Goal: Task Accomplishment & Management: Use online tool/utility

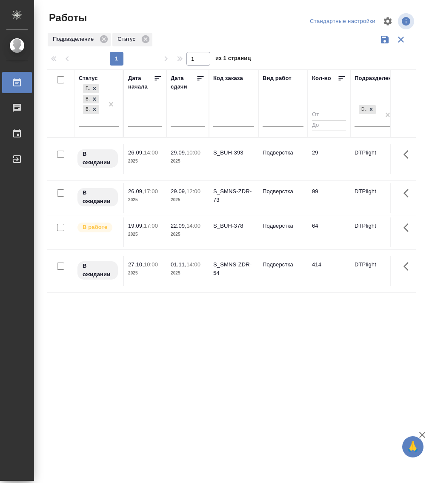
click at [184, 230] on span "22.09, 14:00" at bounding box center [188, 226] width 34 height 9
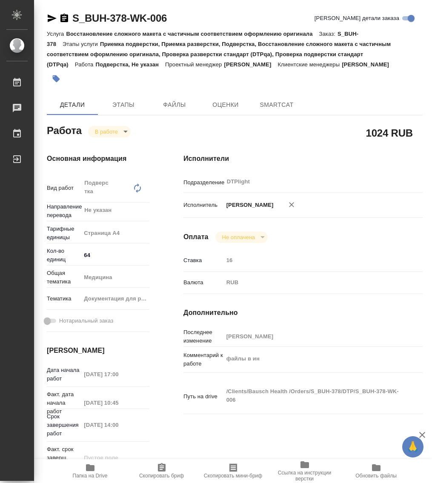
type textarea "x"
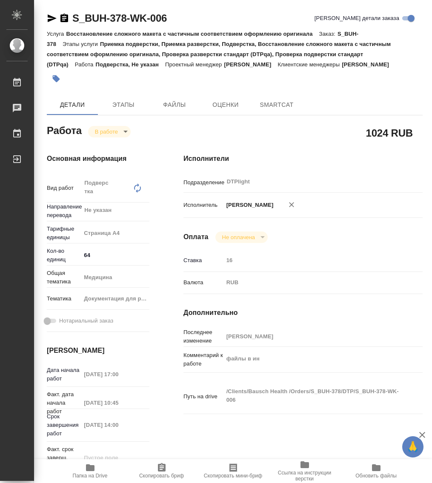
type textarea "x"
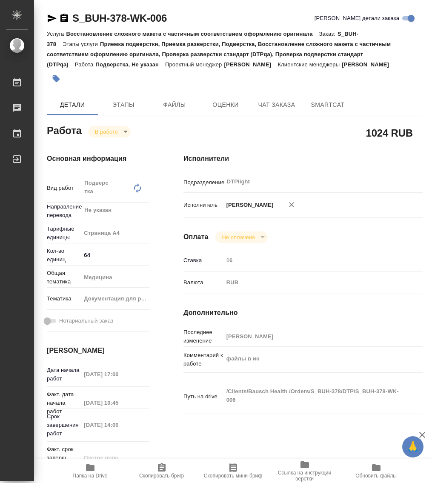
type textarea "x"
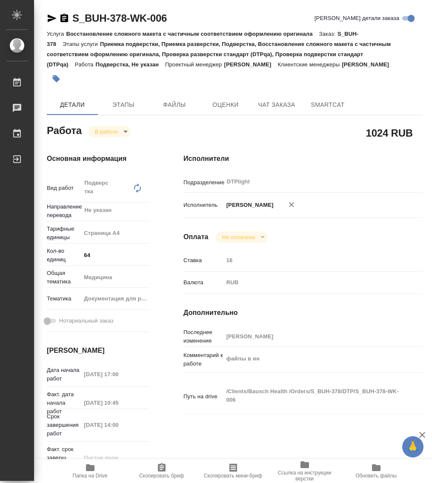
type textarea "x"
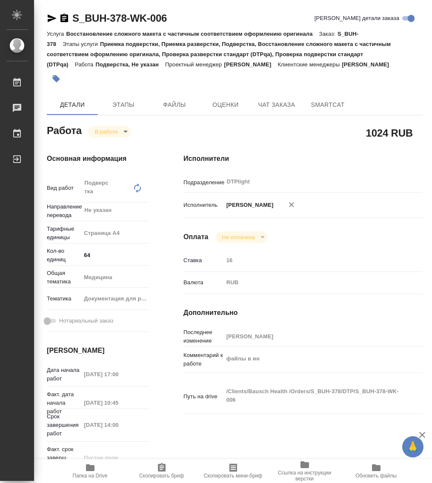
type textarea "x"
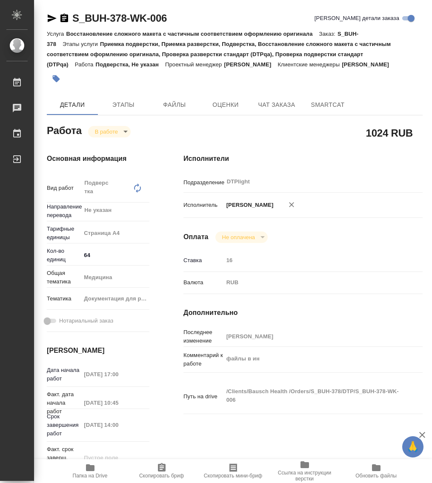
type textarea "x"
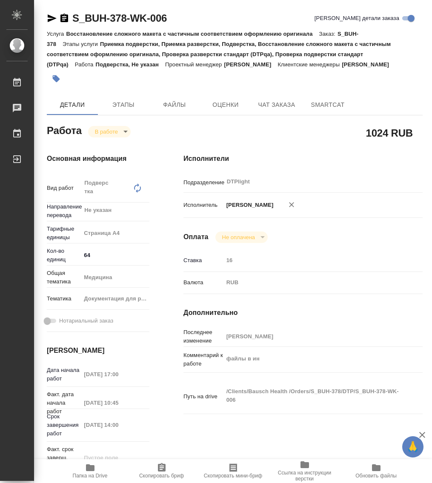
type textarea "x"
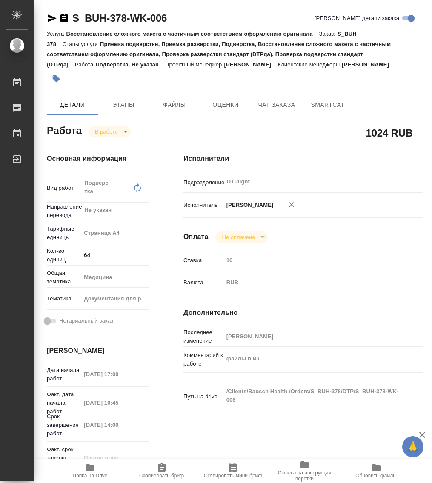
type textarea "x"
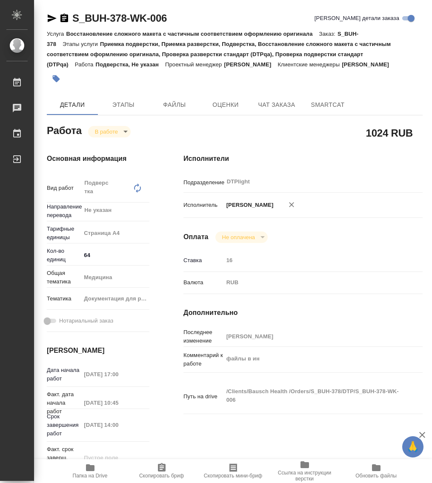
type textarea "x"
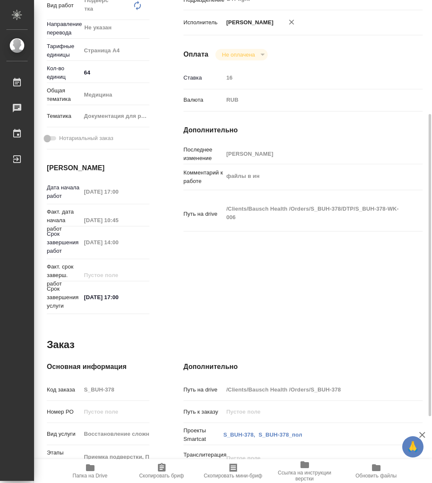
scroll to position [289, 0]
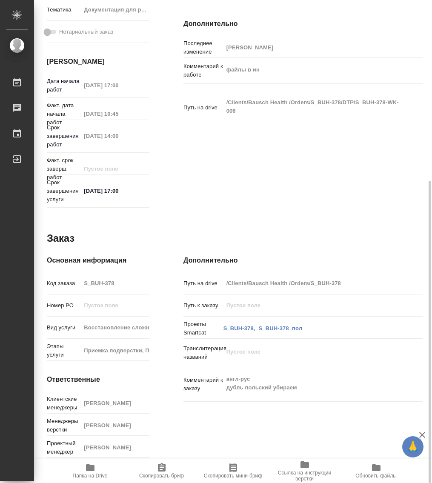
click at [94, 471] on icon "button" at bounding box center [90, 468] width 10 height 10
